Goal: Transaction & Acquisition: Book appointment/travel/reservation

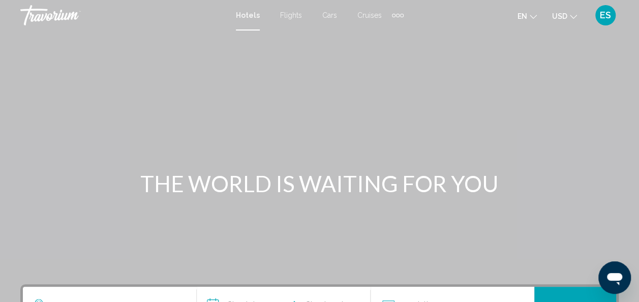
click at [294, 17] on span "Flights" at bounding box center [291, 15] width 22 height 8
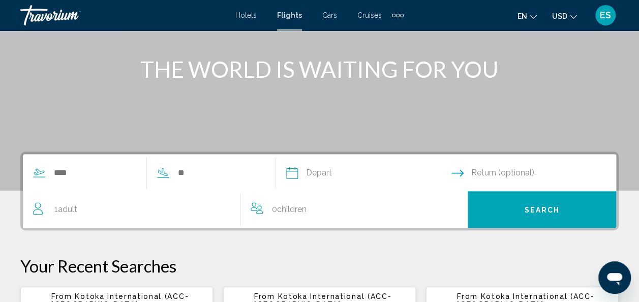
scroll to position [116, 0]
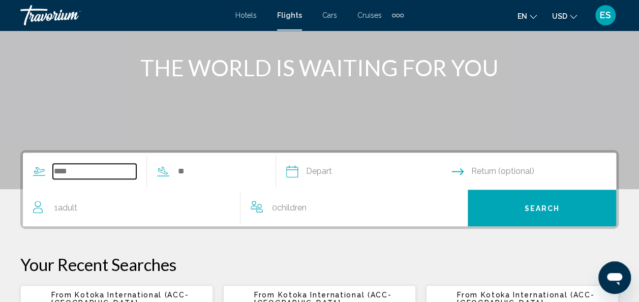
click at [105, 170] on input "Search widget" at bounding box center [94, 171] width 83 height 15
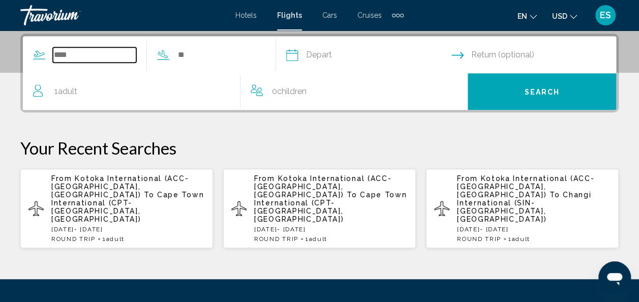
scroll to position [233, 0]
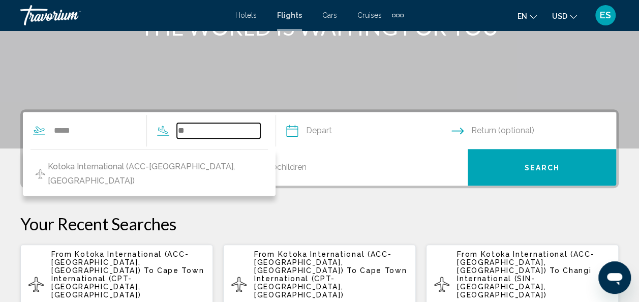
click at [230, 125] on input "Search widget" at bounding box center [218, 130] width 83 height 15
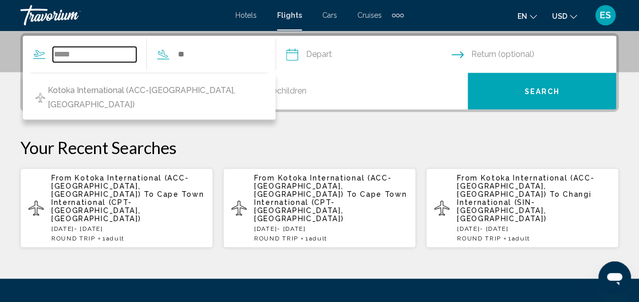
click at [94, 54] on input "*****" at bounding box center [94, 54] width 83 height 15
type input "*"
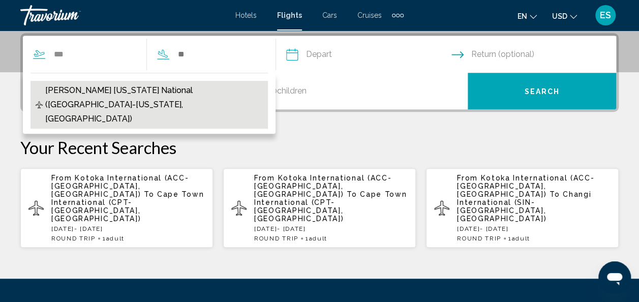
click at [105, 93] on span "[PERSON_NAME] [US_STATE] National ([GEOGRAPHIC_DATA]-[US_STATE], [GEOGRAPHIC_DA…" at bounding box center [153, 104] width 217 height 43
type input "**********"
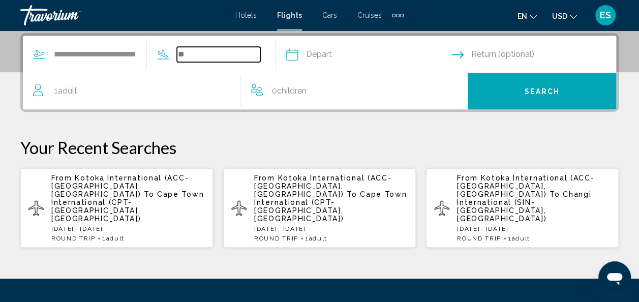
click at [206, 57] on input "Search widget" at bounding box center [218, 54] width 83 height 15
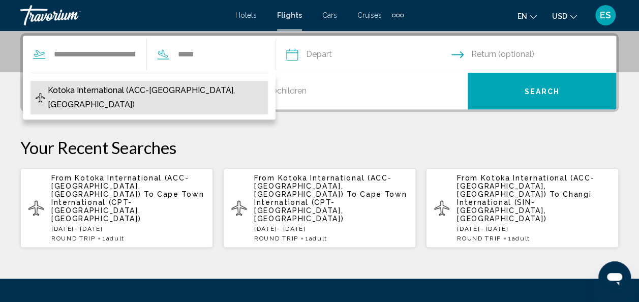
click at [204, 88] on button "Kotoka International (ACC-[GEOGRAPHIC_DATA], [GEOGRAPHIC_DATA])" at bounding box center [148, 98] width 237 height 34
type input "**********"
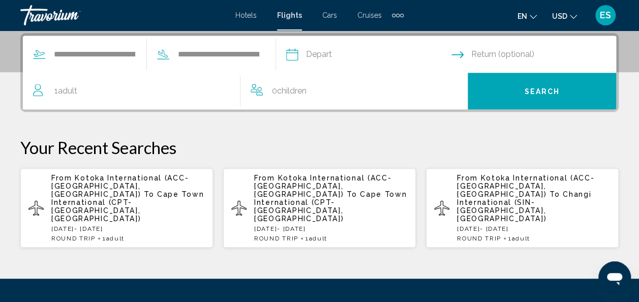
click at [386, 51] on input "Depart date" at bounding box center [367, 56] width 169 height 40
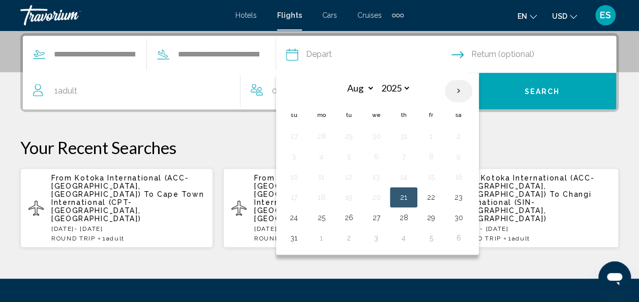
click at [472, 90] on th "Next month" at bounding box center [457, 91] width 27 height 22
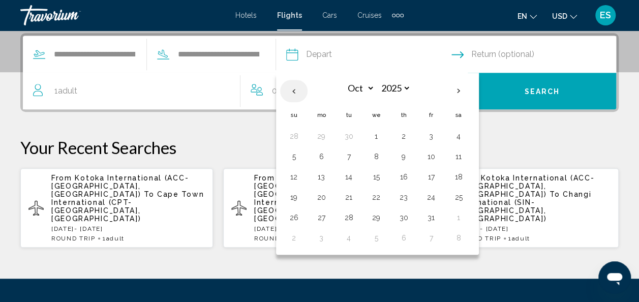
click at [307, 92] on th "Previous month" at bounding box center [293, 91] width 27 height 22
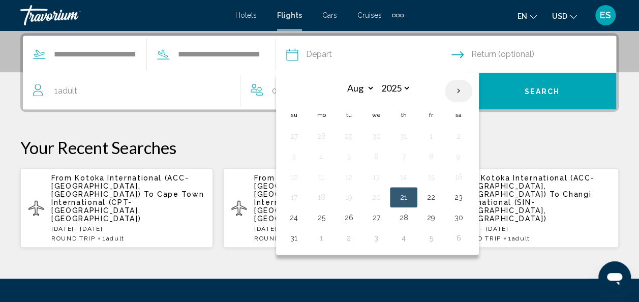
click at [472, 87] on th "Next month" at bounding box center [457, 91] width 27 height 22
select select "**"
click at [411, 197] on button "20" at bounding box center [403, 197] width 16 height 14
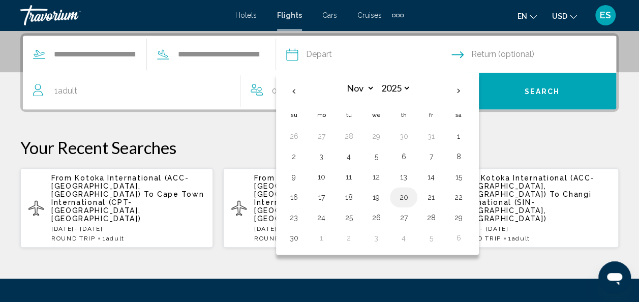
type input "**********"
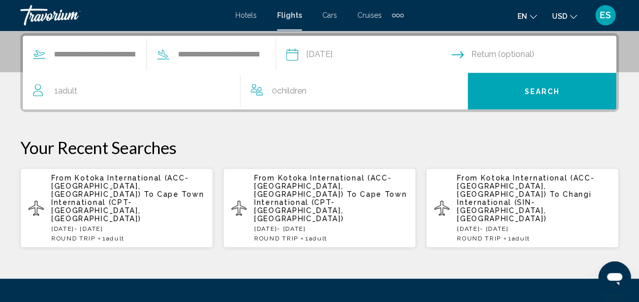
click at [531, 56] on input "Return date" at bounding box center [535, 56] width 169 height 40
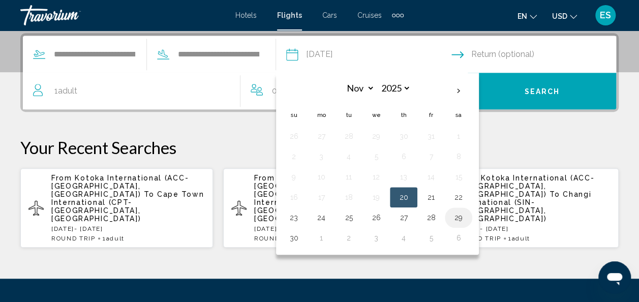
click at [466, 214] on button "29" at bounding box center [458, 217] width 16 height 14
type input "**********"
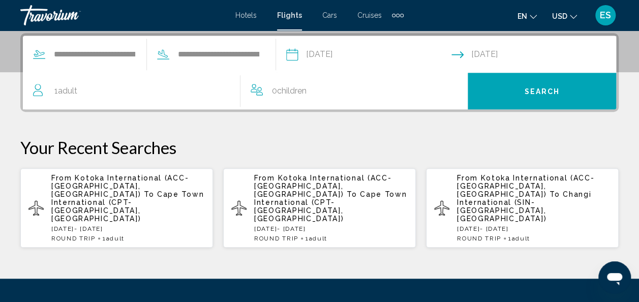
click at [535, 88] on span "Search" at bounding box center [542, 91] width 36 height 8
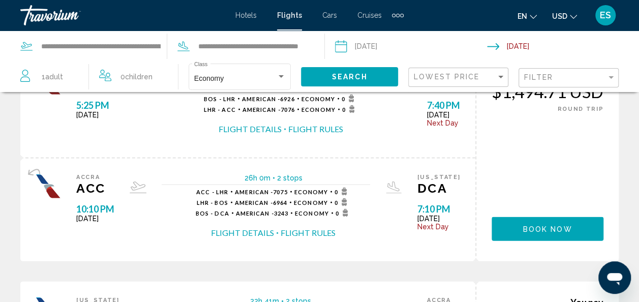
scroll to position [1019, 0]
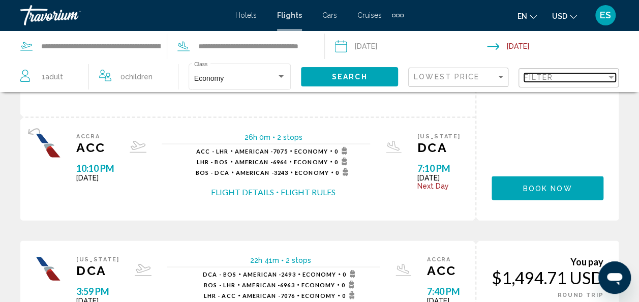
click at [607, 73] on div "Filter" at bounding box center [610, 77] width 9 height 8
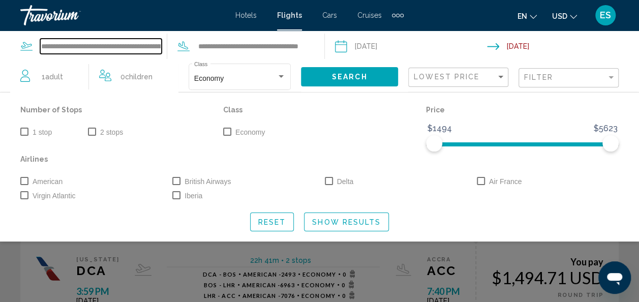
click at [155, 45] on input "**********" at bounding box center [100, 46] width 121 height 15
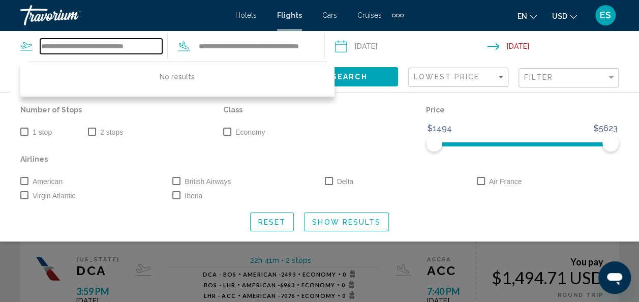
scroll to position [0, 0]
type input "*"
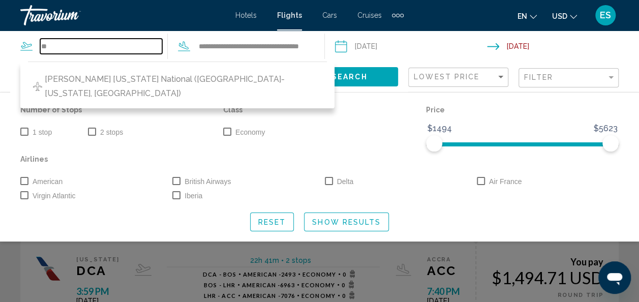
type input "*"
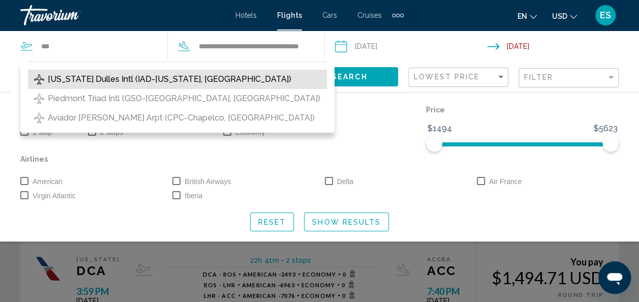
click at [122, 79] on span "[US_STATE] Dulles Intl (IAD-[US_STATE], [GEOGRAPHIC_DATA])" at bounding box center [169, 79] width 243 height 14
type input "**********"
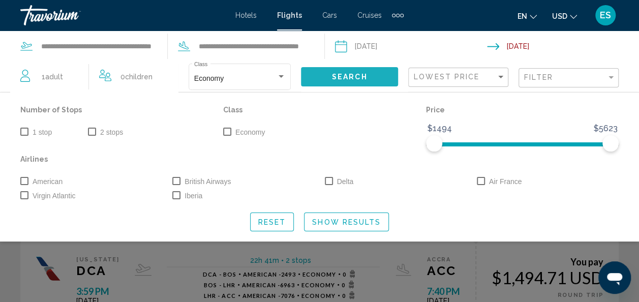
click at [356, 73] on span "Search" at bounding box center [350, 77] width 36 height 8
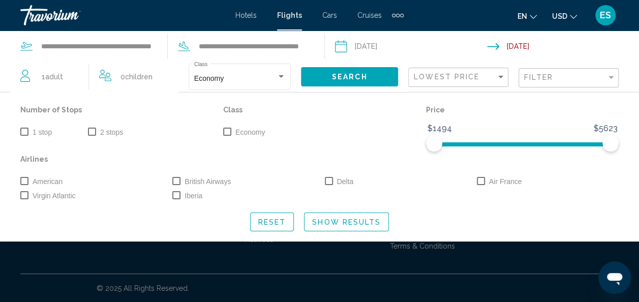
click at [336, 226] on button "Show Results" at bounding box center [346, 221] width 85 height 19
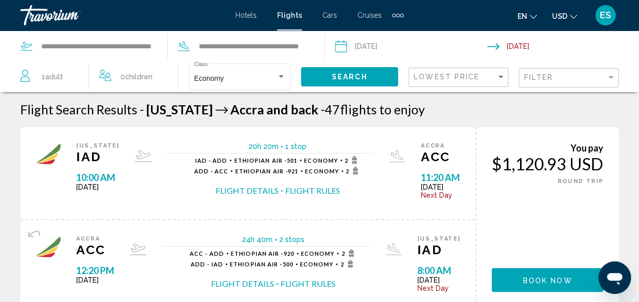
click at [327, 257] on div "ACC - ADD Ethiopian Air - 920 Economy 2" at bounding box center [273, 253] width 168 height 8
click at [577, 75] on div "Filter" at bounding box center [565, 77] width 82 height 8
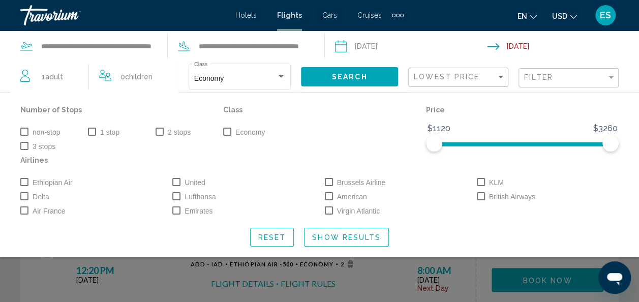
click at [15, 126] on div "Number of Stops non-stop 1 stop 2 stops 3 stops Class Economy Price $1120 $3260…" at bounding box center [319, 175] width 639 height 144
click at [27, 131] on span "Search widget" at bounding box center [24, 132] width 8 height 8
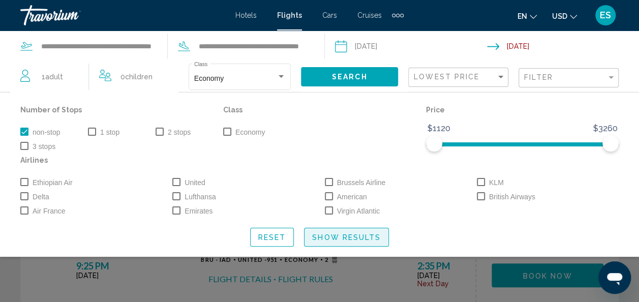
click at [341, 237] on span "Show Results" at bounding box center [346, 237] width 69 height 8
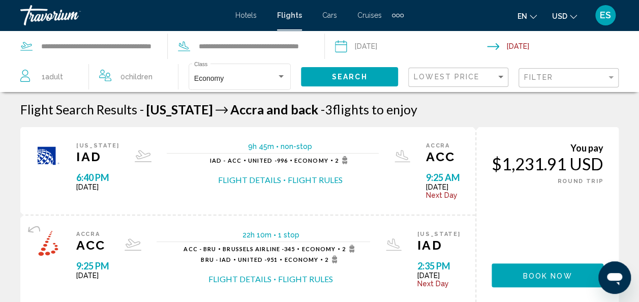
click at [519, 48] on input "Return date: Nov 29, 2025" at bounding box center [565, 48] width 156 height 34
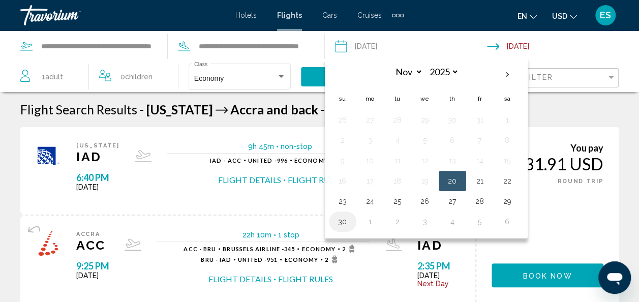
click at [343, 217] on button "30" at bounding box center [342, 221] width 16 height 14
type input "**********"
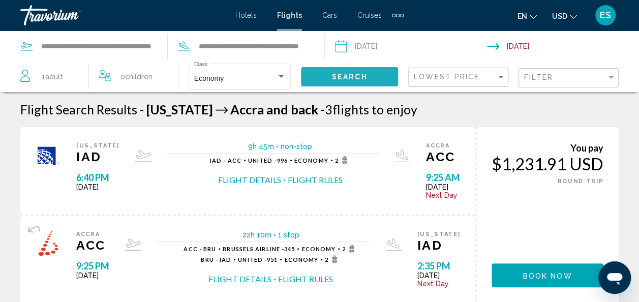
click at [361, 75] on span "Search" at bounding box center [350, 77] width 36 height 8
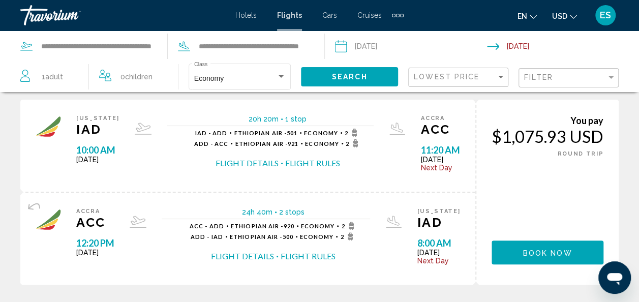
scroll to position [21, 0]
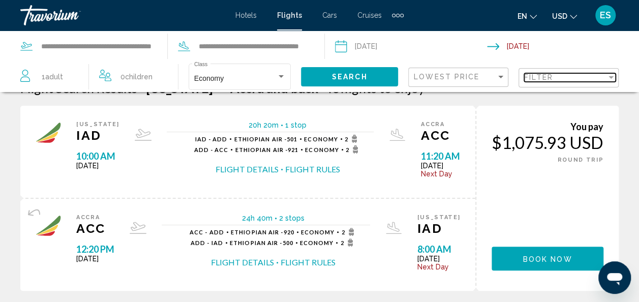
click at [571, 75] on div "Filter" at bounding box center [565, 77] width 82 height 8
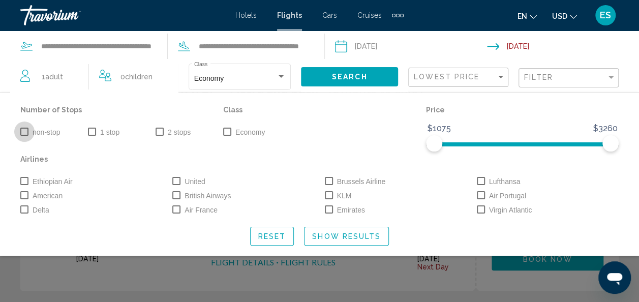
click at [24, 133] on span "Search widget" at bounding box center [24, 132] width 8 height 8
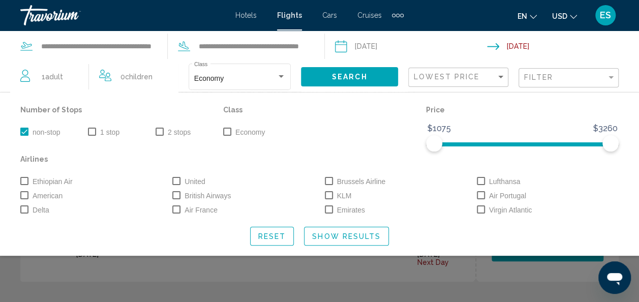
click at [352, 237] on span "Show Results" at bounding box center [346, 236] width 69 height 8
